Goal: Task Accomplishment & Management: Use online tool/utility

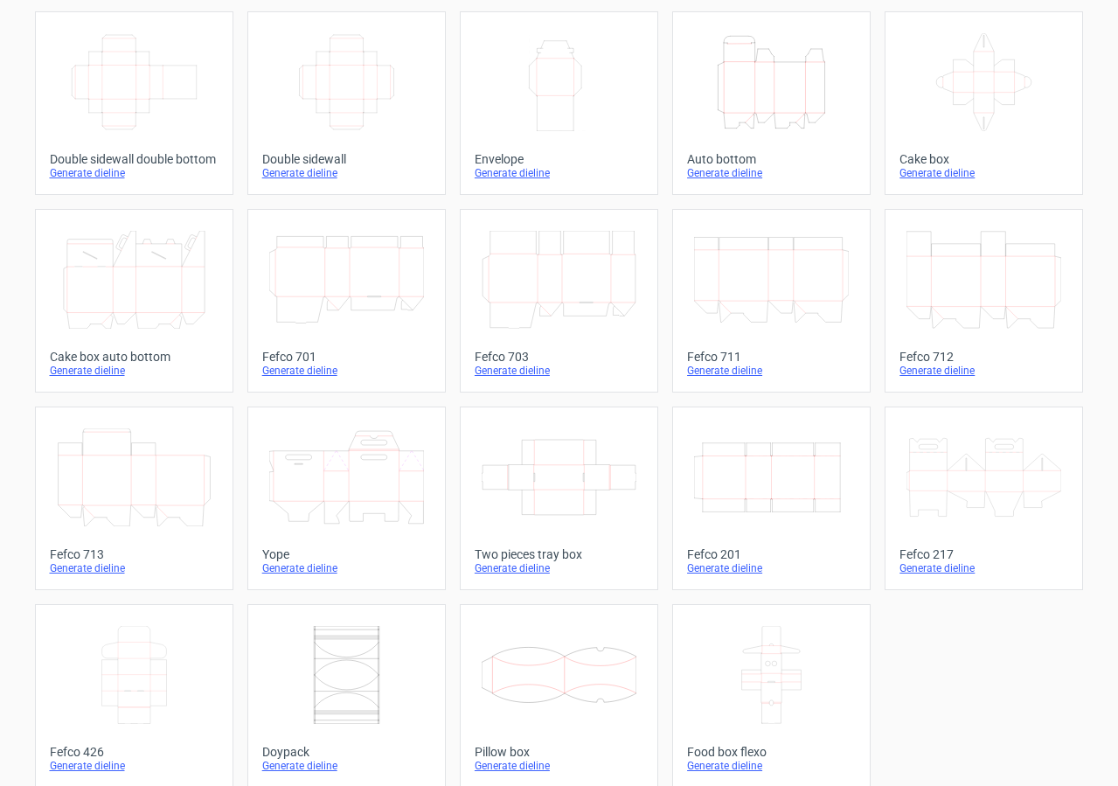
scroll to position [307, 0]
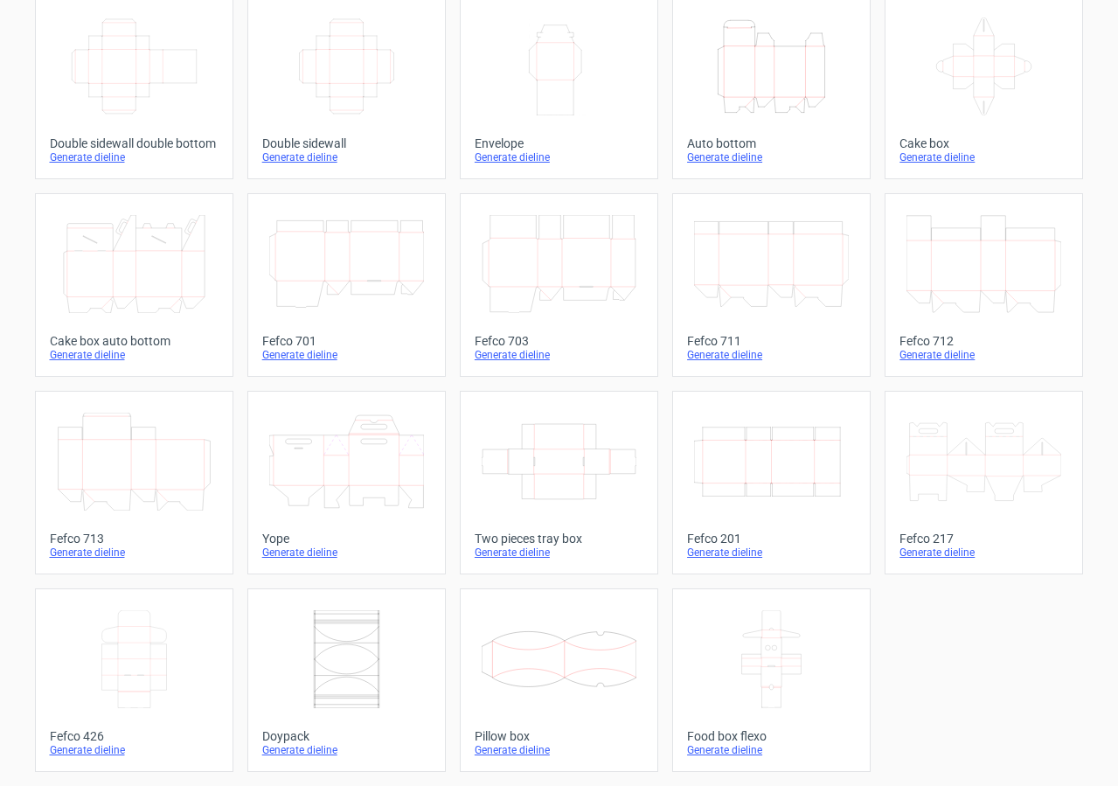
click at [775, 490] on icon "Width Depth Height" at bounding box center [771, 462] width 155 height 98
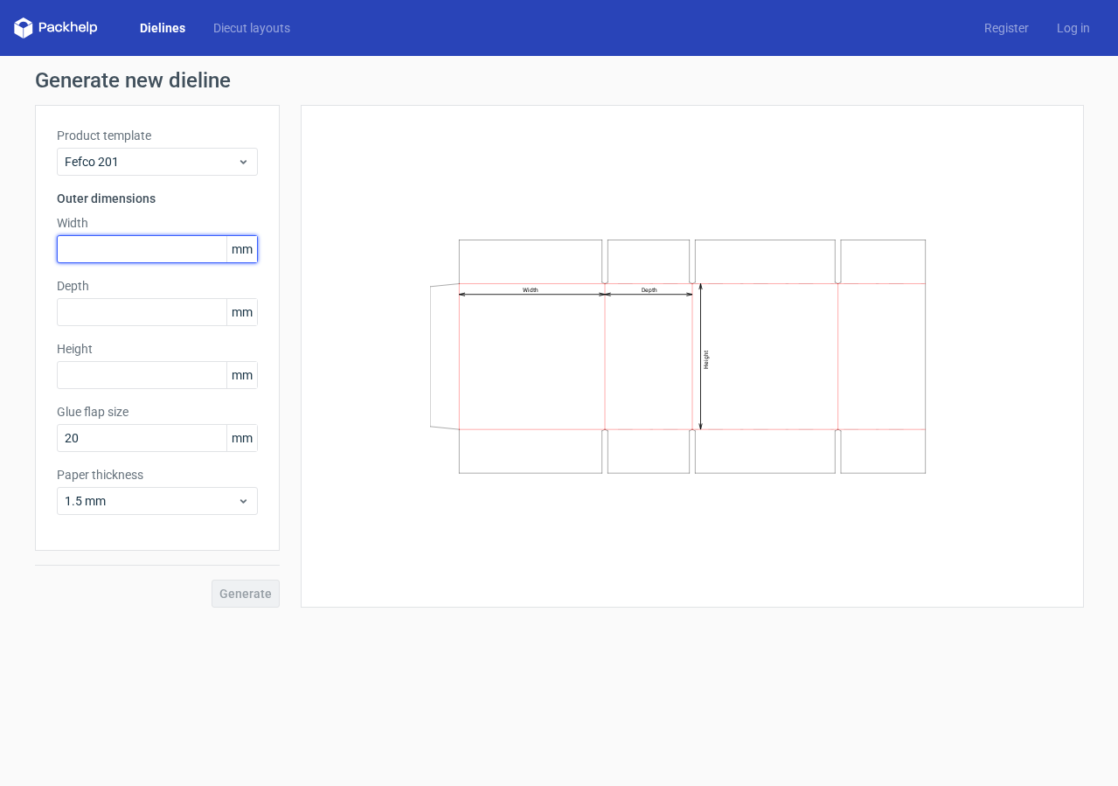
click at [161, 250] on input "text" at bounding box center [157, 249] width 201 height 28
type input "340"
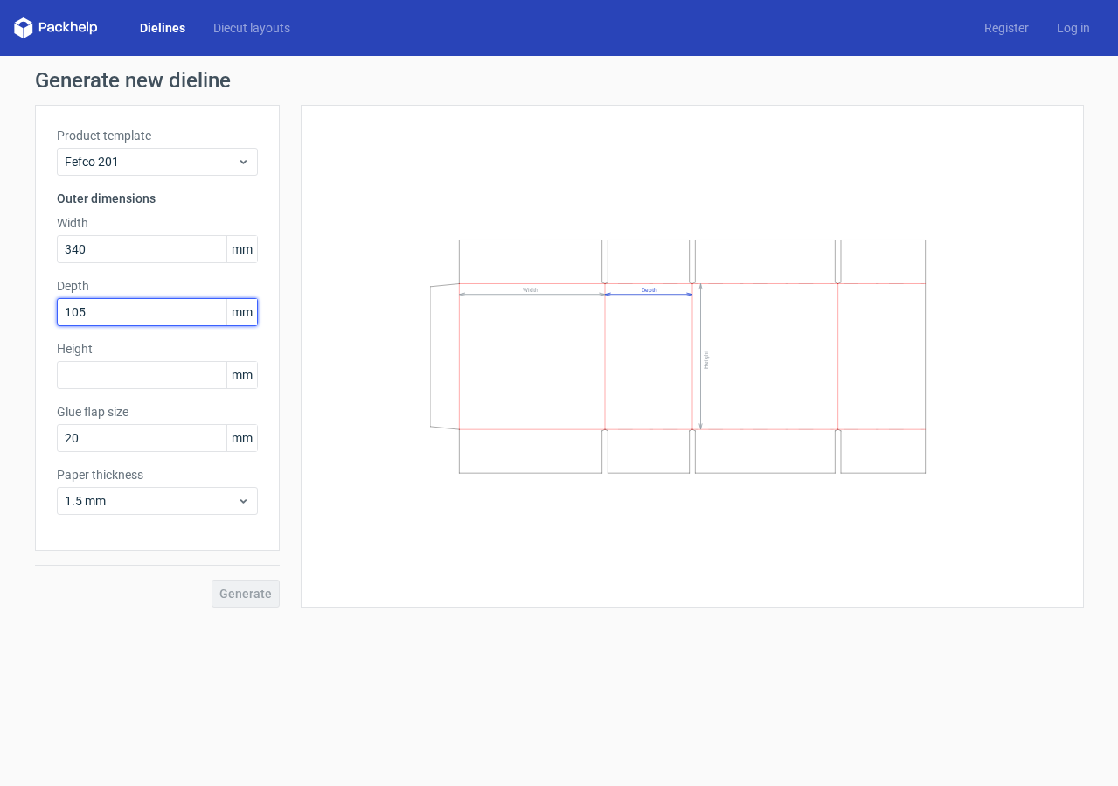
type input "105"
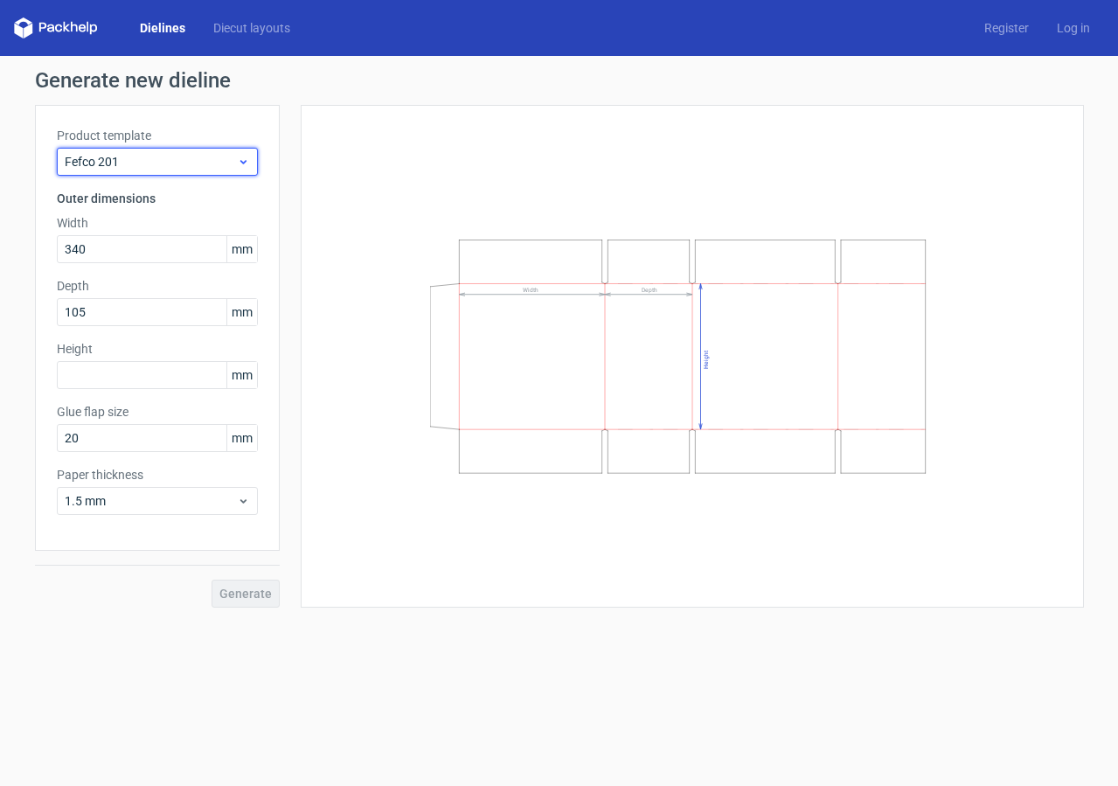
click at [169, 153] on span "Fefco 201" at bounding box center [151, 161] width 172 height 17
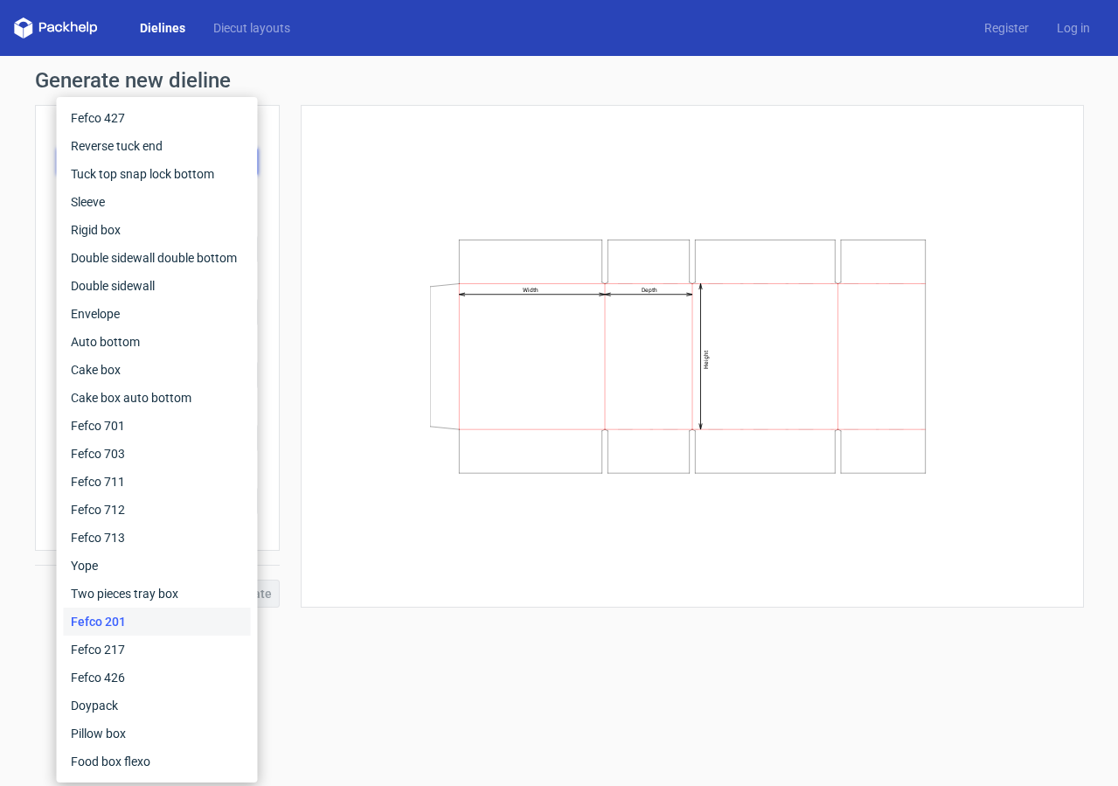
click at [386, 205] on div "Width Depth Height" at bounding box center [693, 356] width 740 height 459
